Goal: Transaction & Acquisition: Purchase product/service

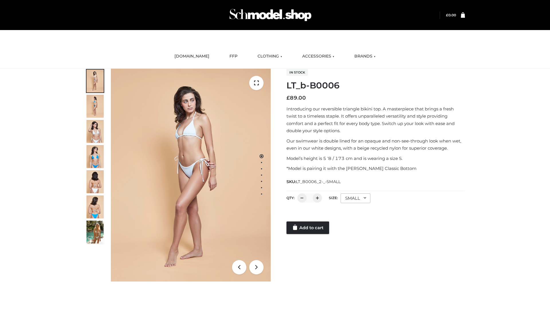
click at [308, 228] on link "Add to cart" at bounding box center [307, 228] width 43 height 13
